Goal: Transaction & Acquisition: Download file/media

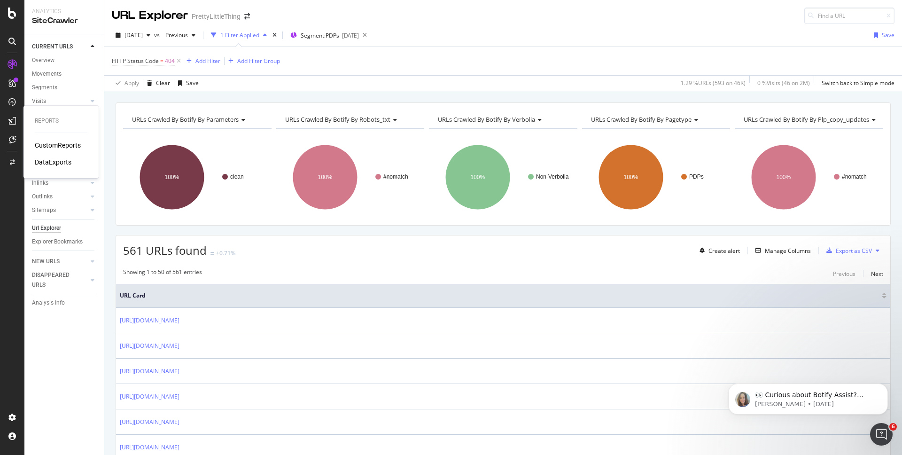
click at [60, 159] on div "DataExports" at bounding box center [53, 161] width 37 height 9
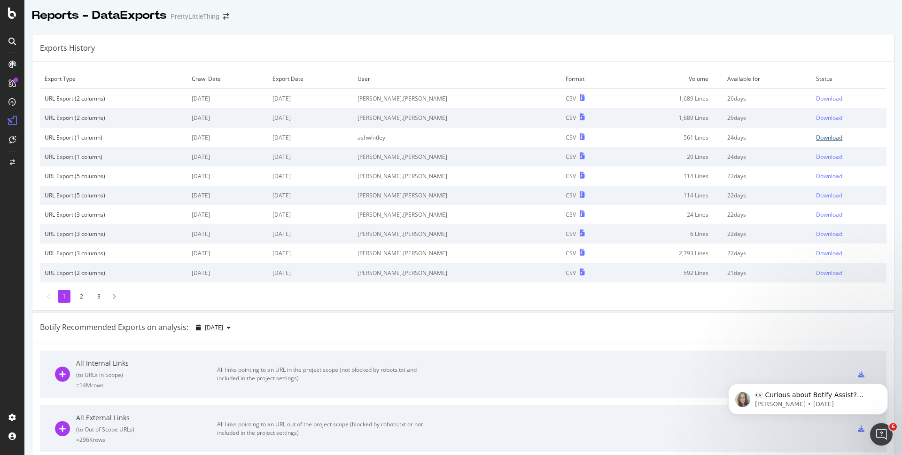
click at [835, 137] on div "Download" at bounding box center [829, 137] width 26 height 8
